Goal: Task Accomplishment & Management: Complete application form

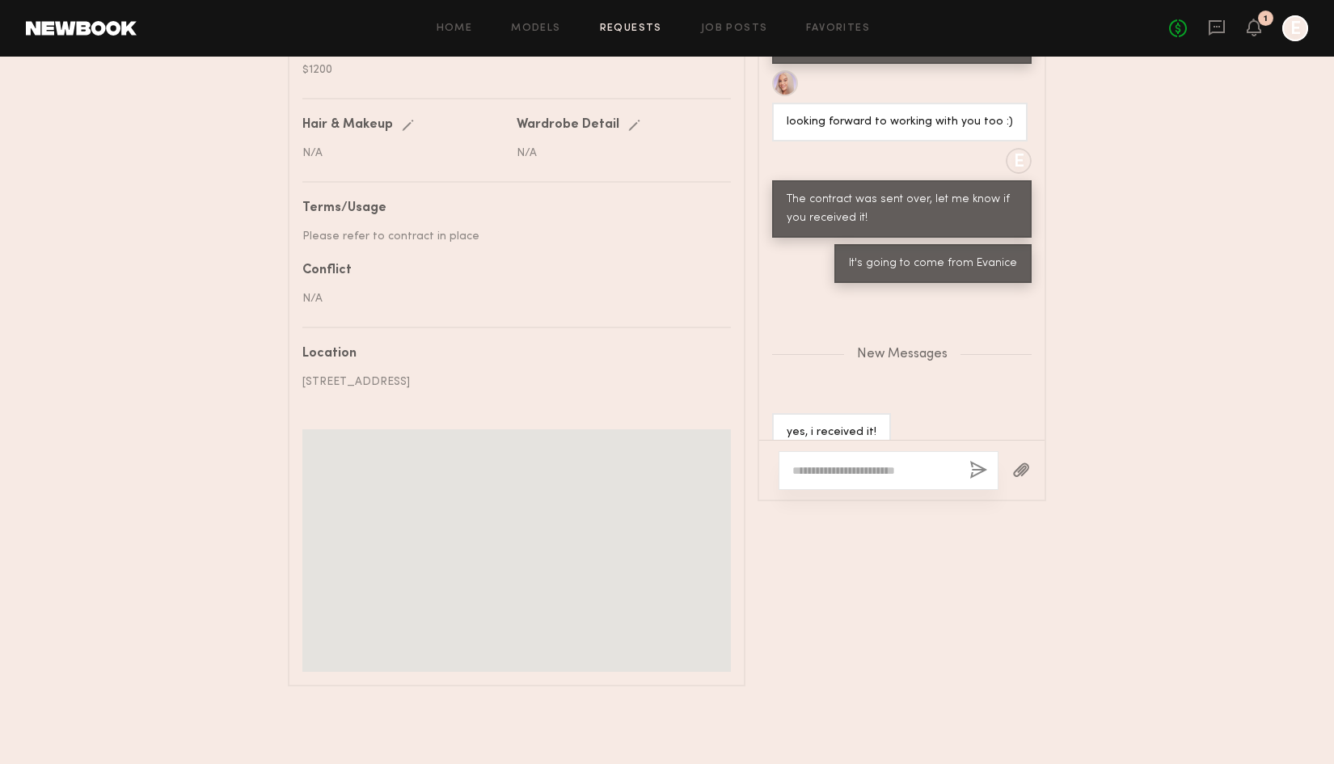
scroll to position [1074, 0]
click at [884, 462] on textarea at bounding box center [874, 470] width 164 height 16
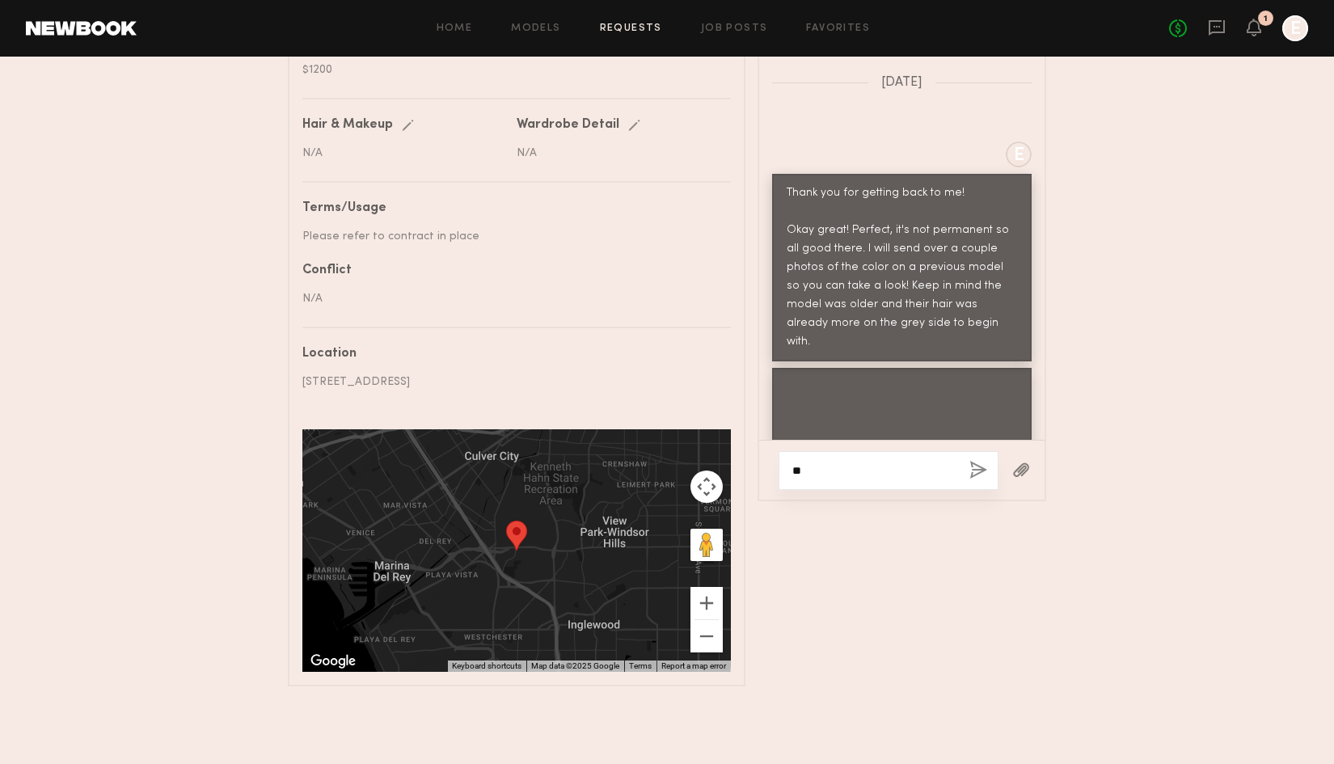
type textarea "*"
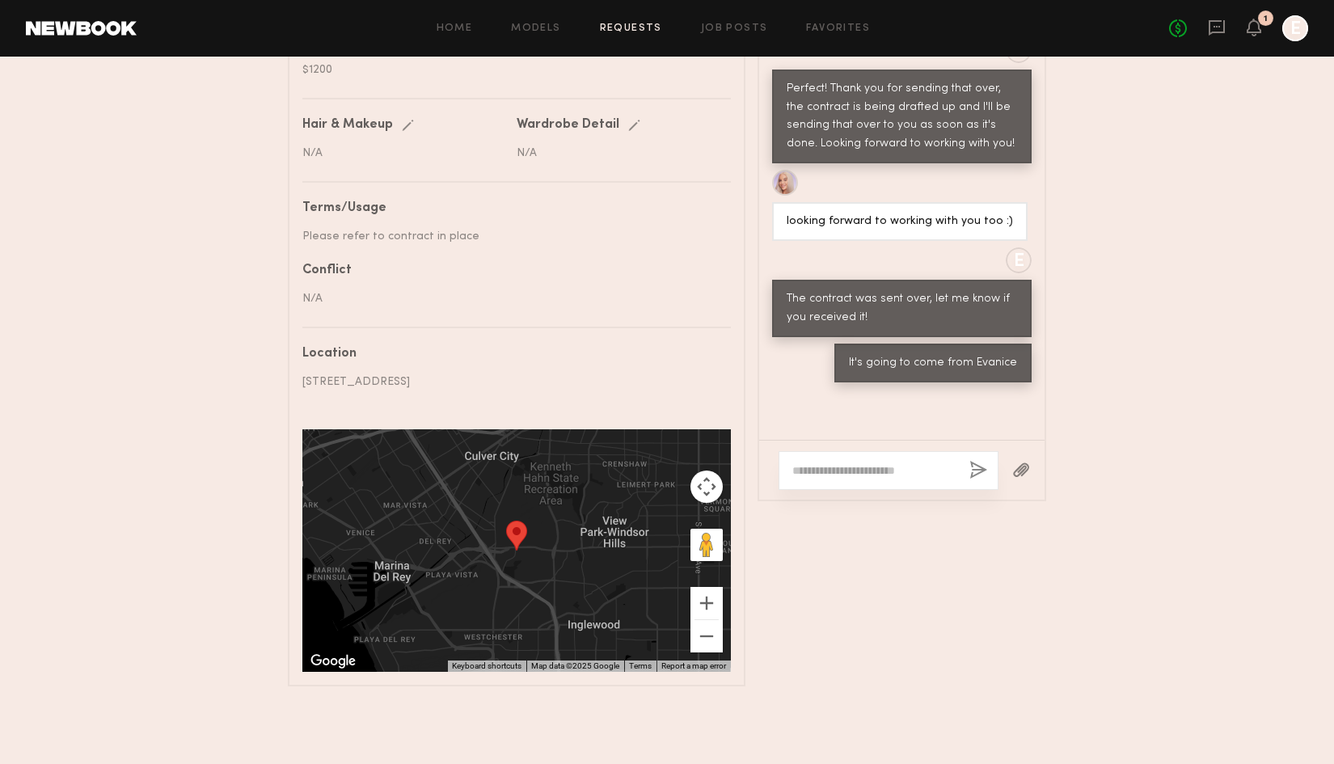
scroll to position [3039, 0]
click at [845, 462] on textarea at bounding box center [874, 470] width 164 height 16
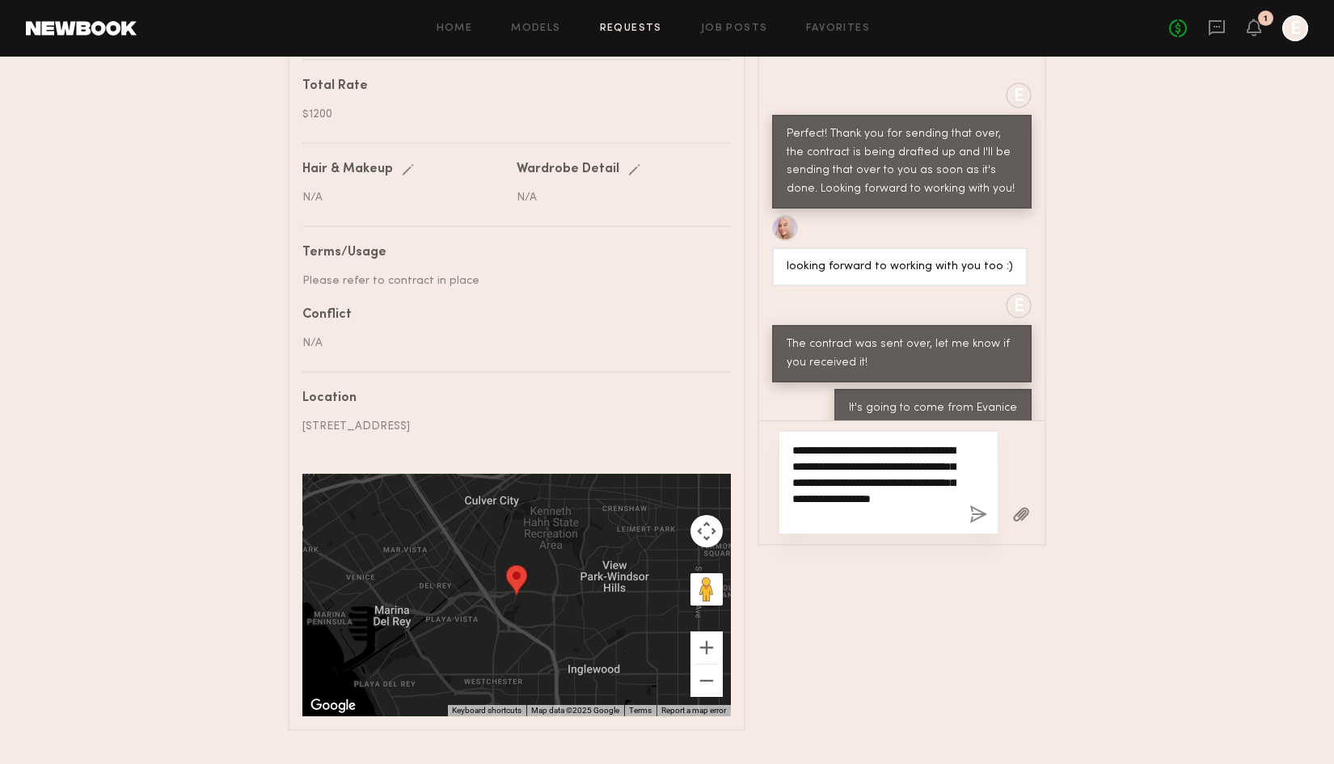
scroll to position [842, 0]
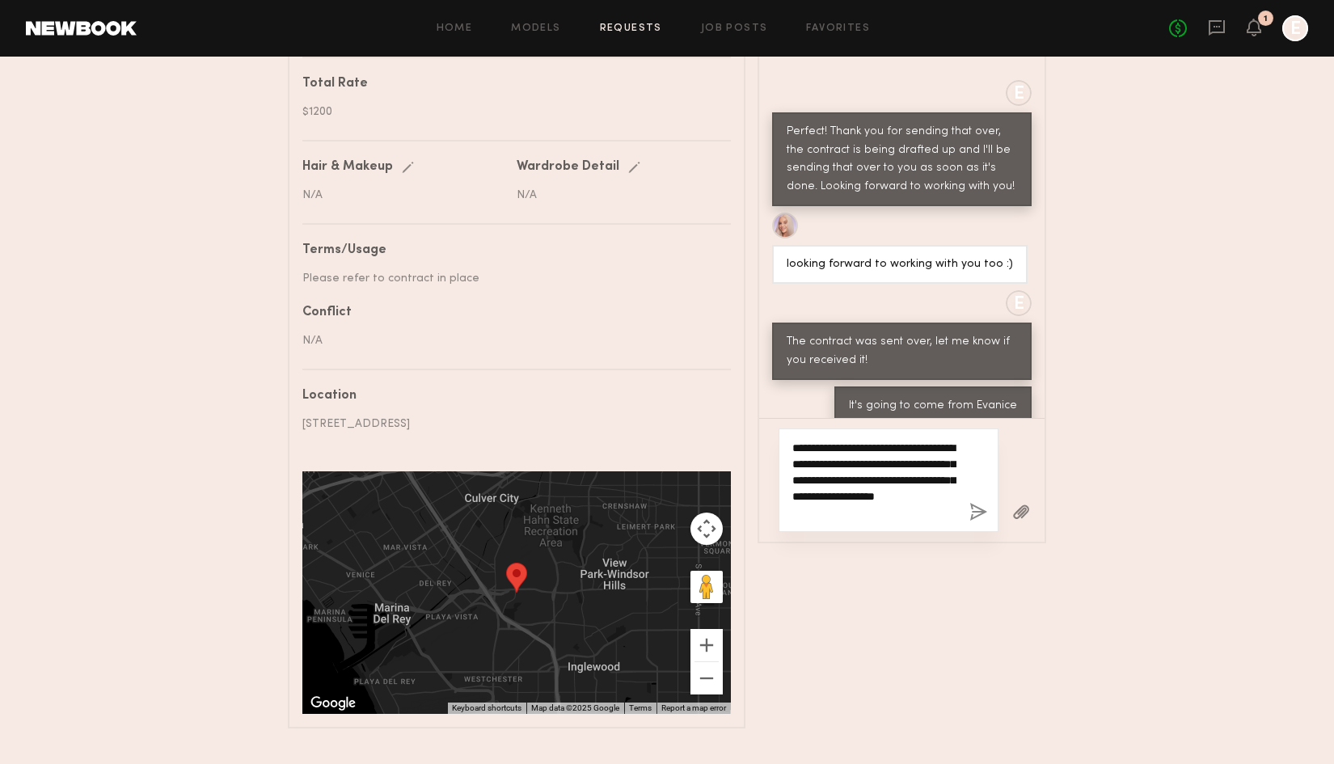
type textarea "**********"
click at [980, 503] on button "button" at bounding box center [978, 513] width 18 height 20
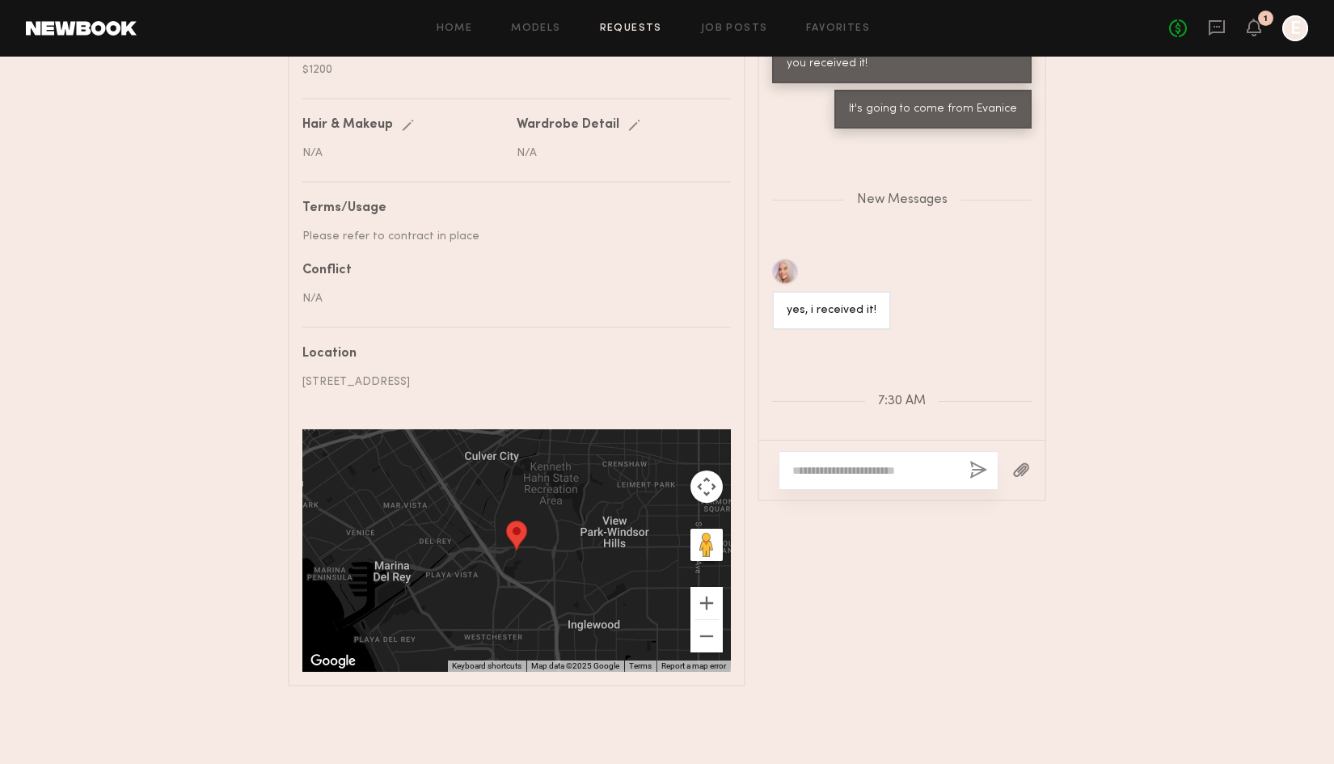
scroll to position [3293, 0]
click at [810, 451] on div at bounding box center [889, 470] width 220 height 39
click at [825, 462] on textarea at bounding box center [874, 470] width 164 height 16
type textarea "**********"
click at [981, 461] on button "button" at bounding box center [978, 471] width 18 height 20
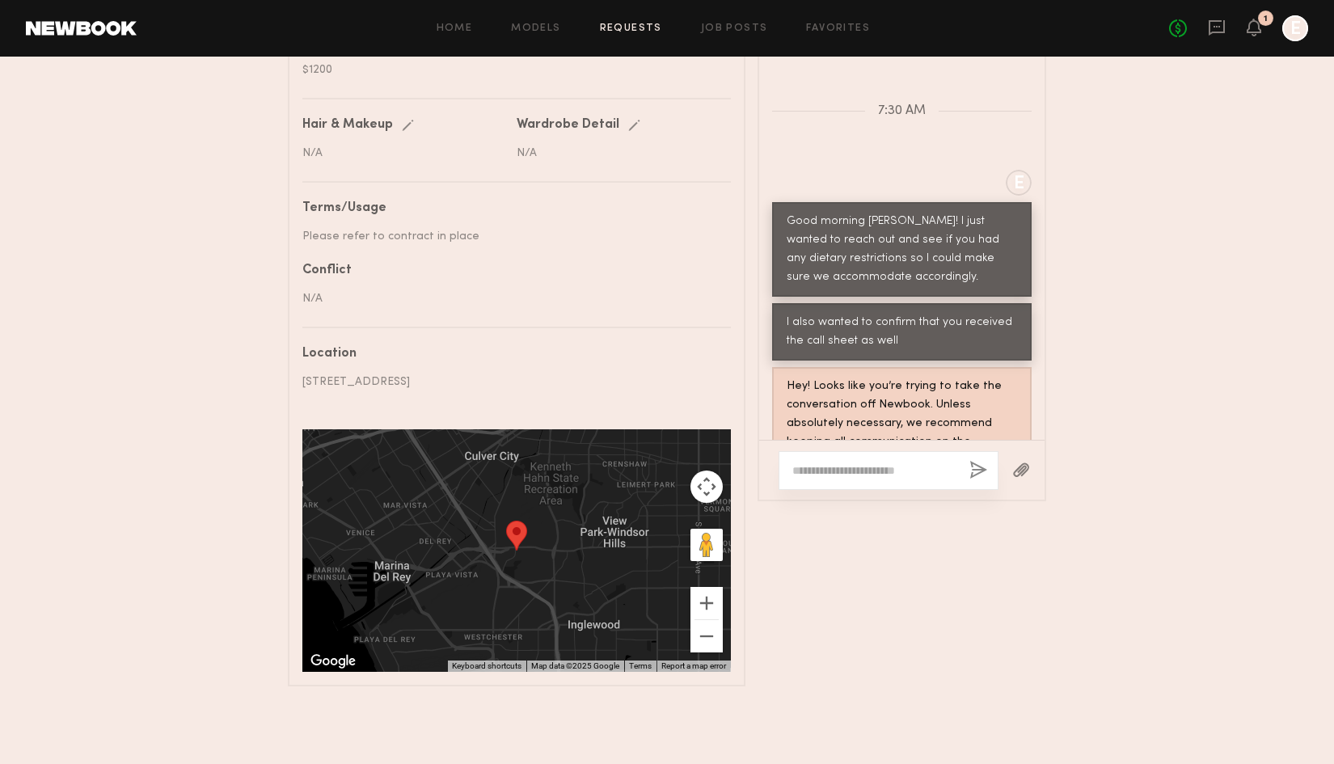
scroll to position [3583, 0]
click at [921, 462] on textarea at bounding box center [874, 470] width 164 height 16
type textarea "**********"
click at [979, 461] on button "button" at bounding box center [978, 471] width 18 height 20
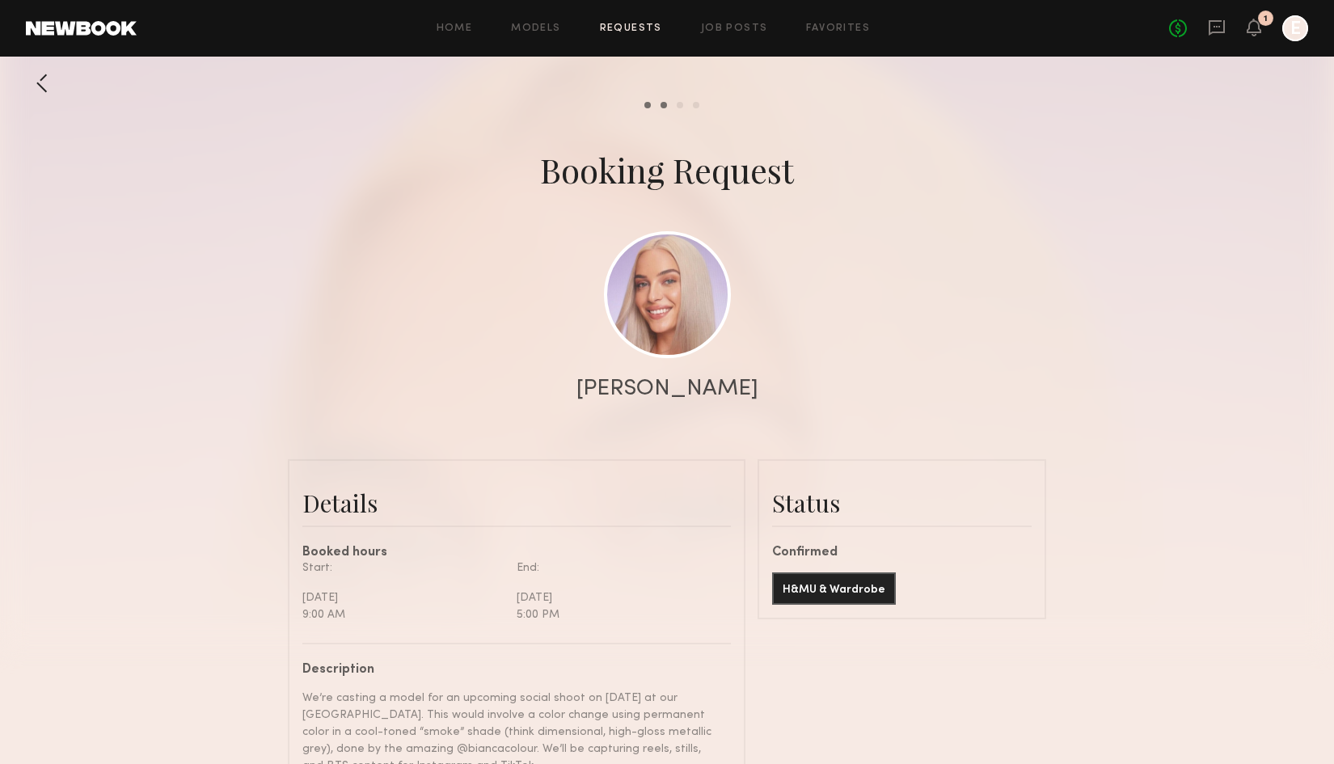
scroll to position [0, 0]
